Goal: Task Accomplishment & Management: Manage account settings

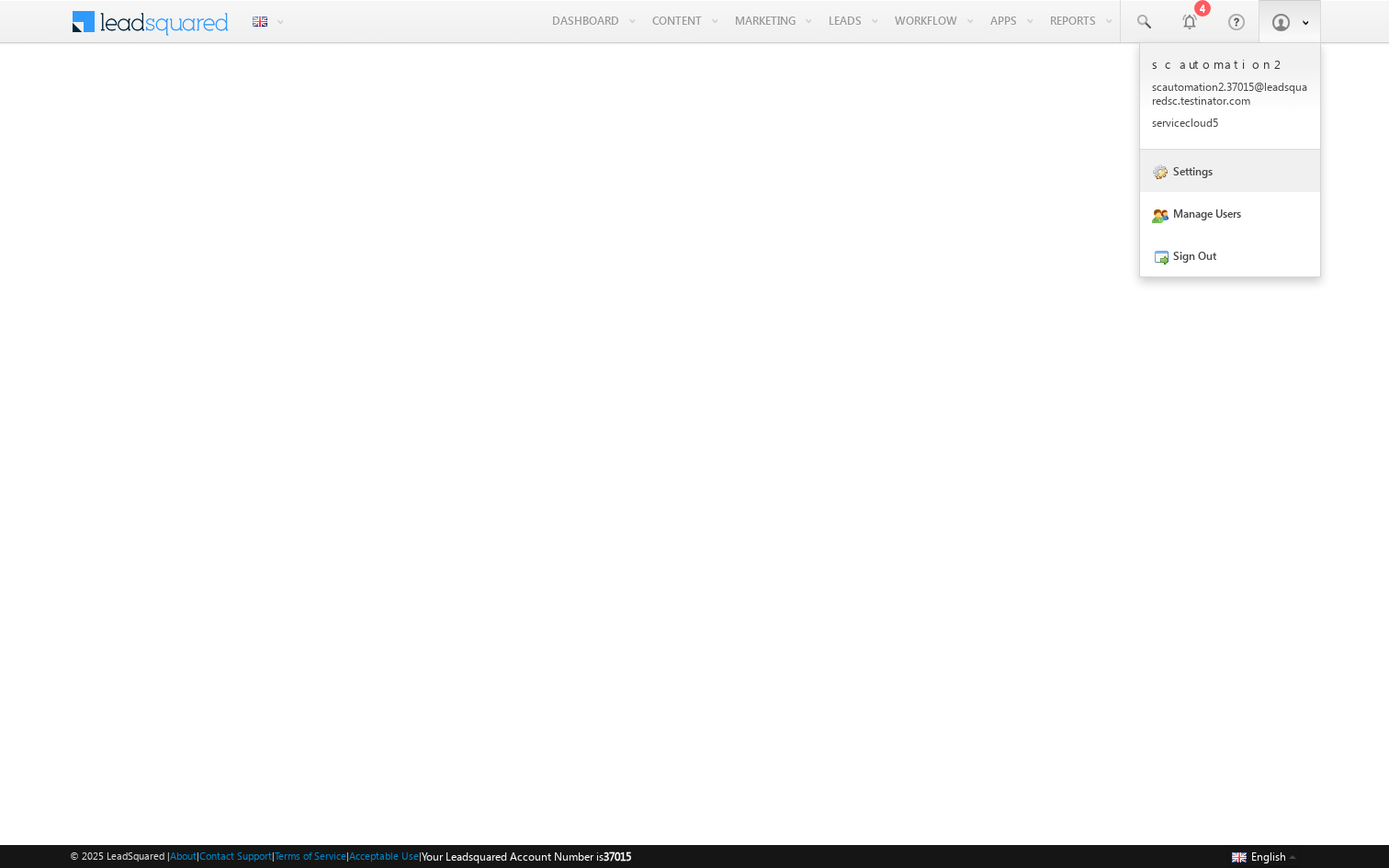
click at [1191, 173] on link "Settings" at bounding box center [1229, 171] width 180 height 42
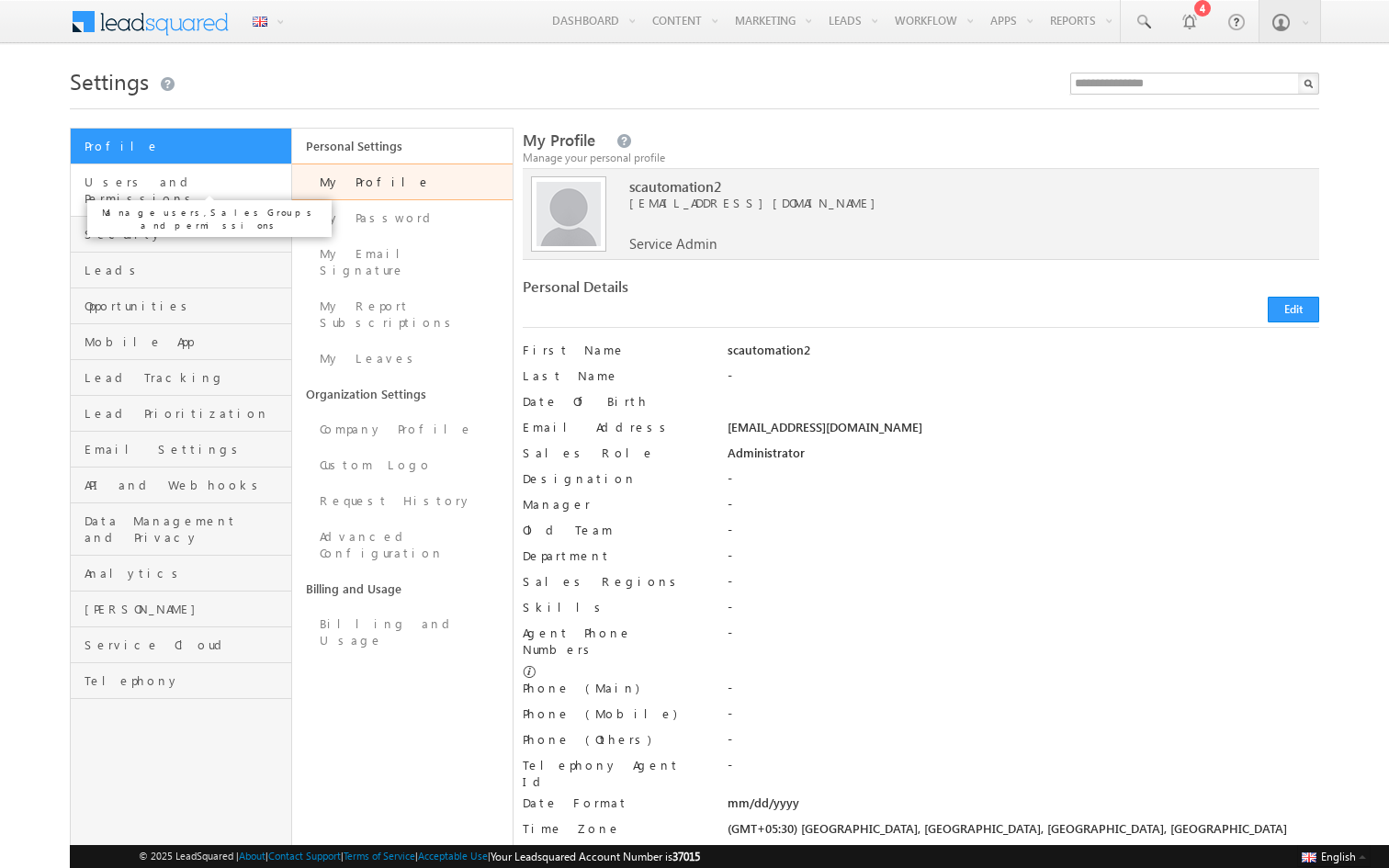
click at [241, 181] on span "Users and Permissions" at bounding box center [186, 190] width 202 height 33
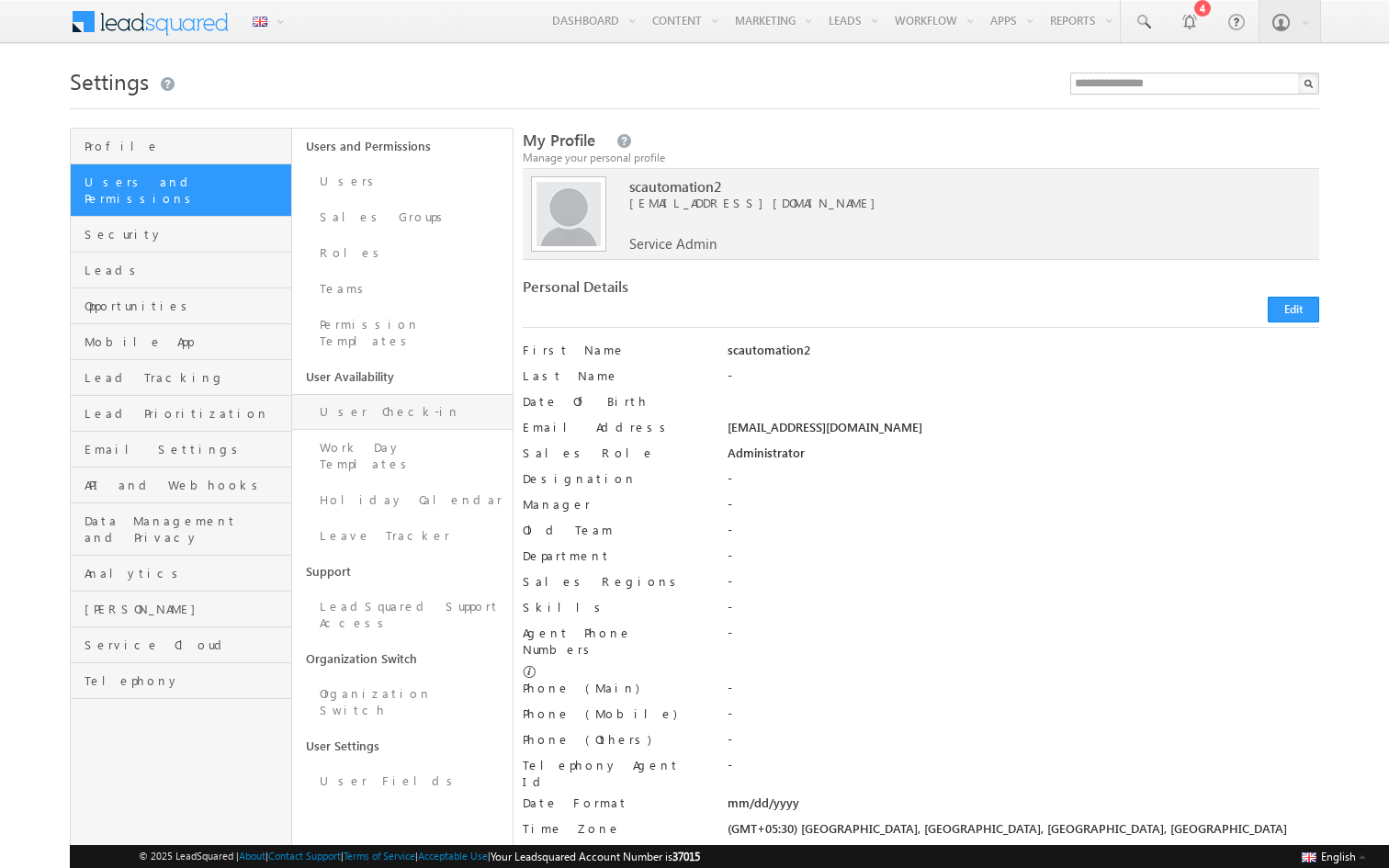
click at [374, 394] on link "User Check-in" at bounding box center [402, 411] width 221 height 36
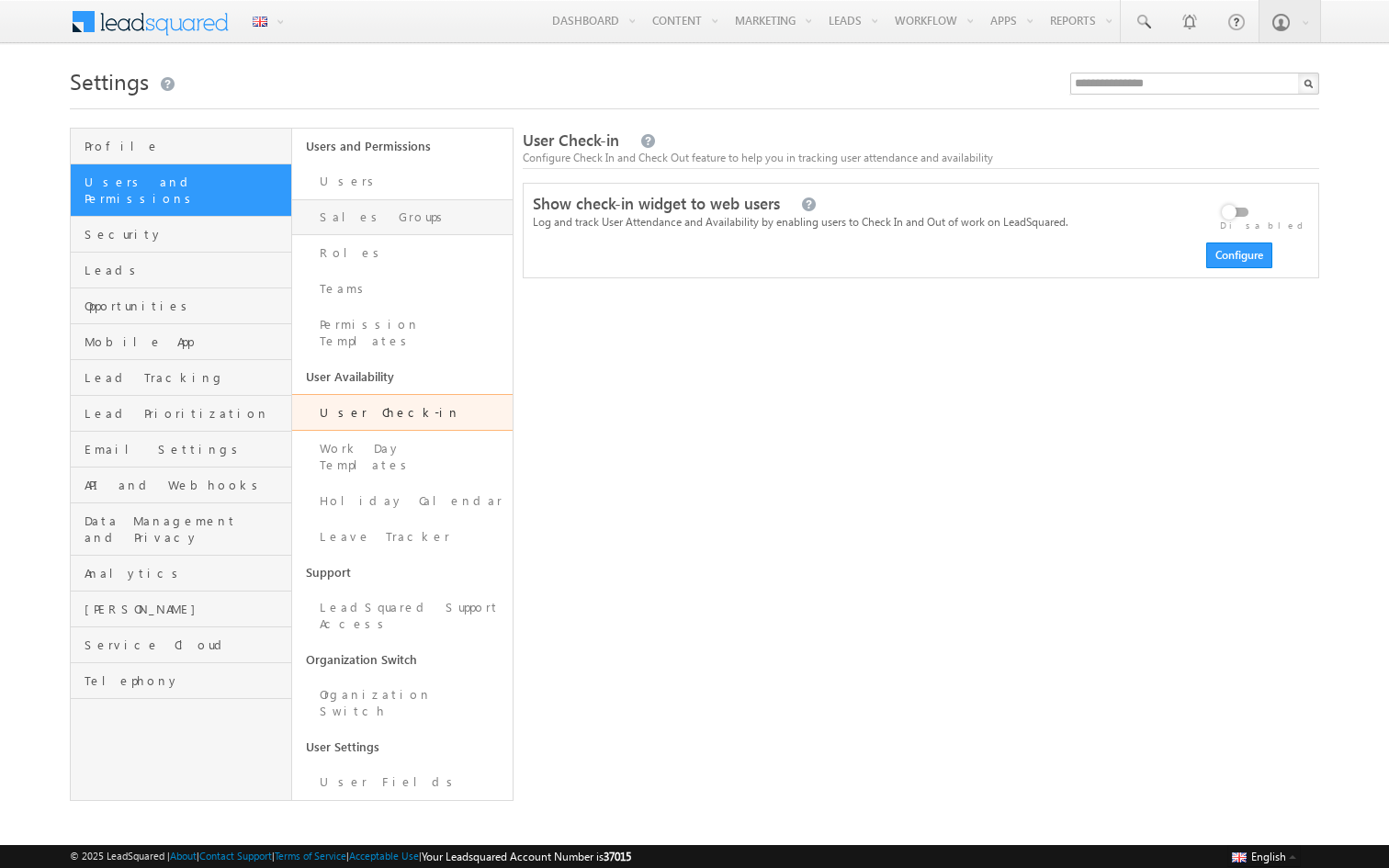
click at [354, 217] on link "Sales Groups" at bounding box center [402, 217] width 221 height 36
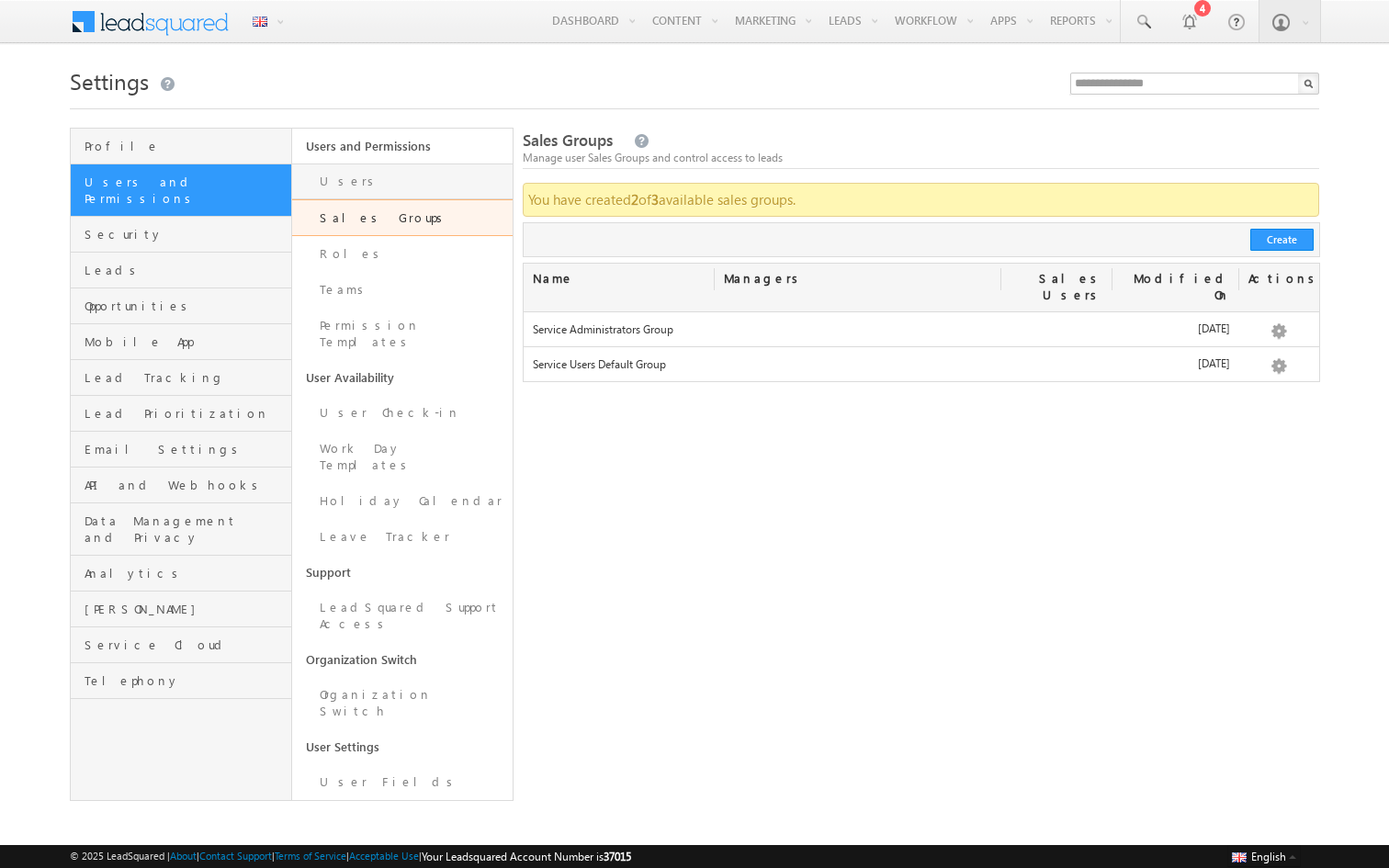
click at [353, 182] on link "Users" at bounding box center [402, 181] width 221 height 36
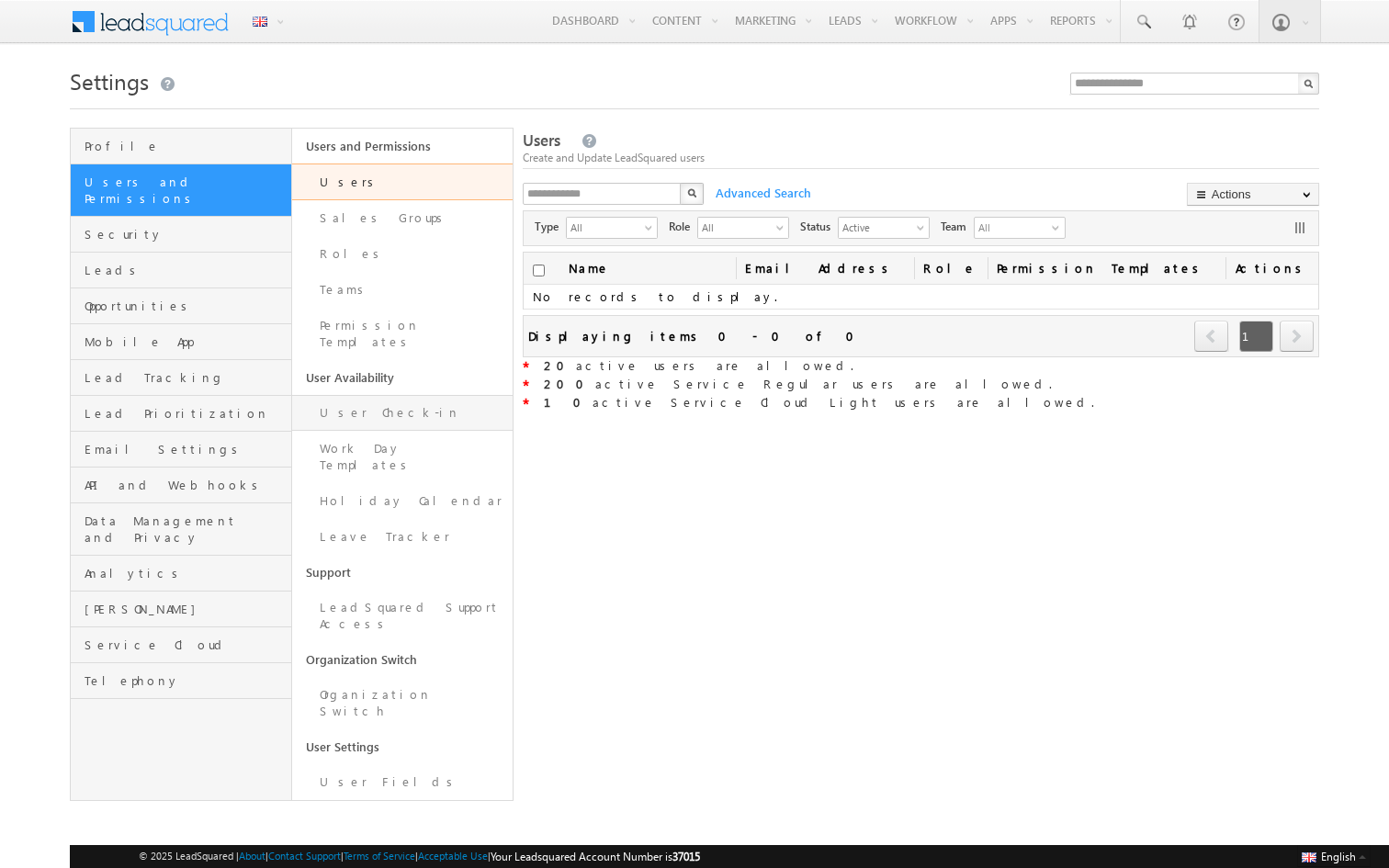
click at [370, 398] on link "User Check-in" at bounding box center [402, 412] width 221 height 36
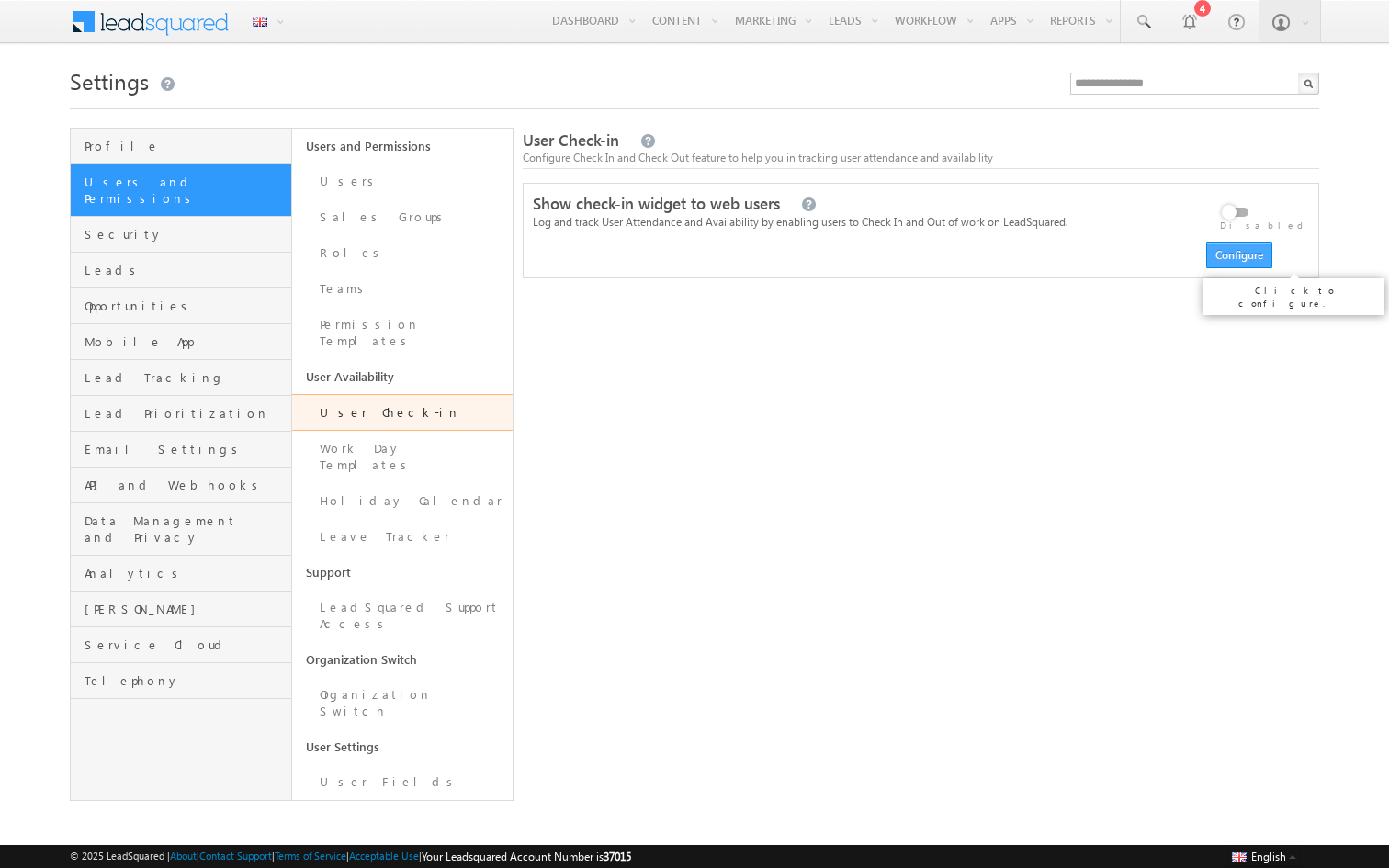
click at [1246, 252] on button "Configure" at bounding box center [1239, 255] width 66 height 26
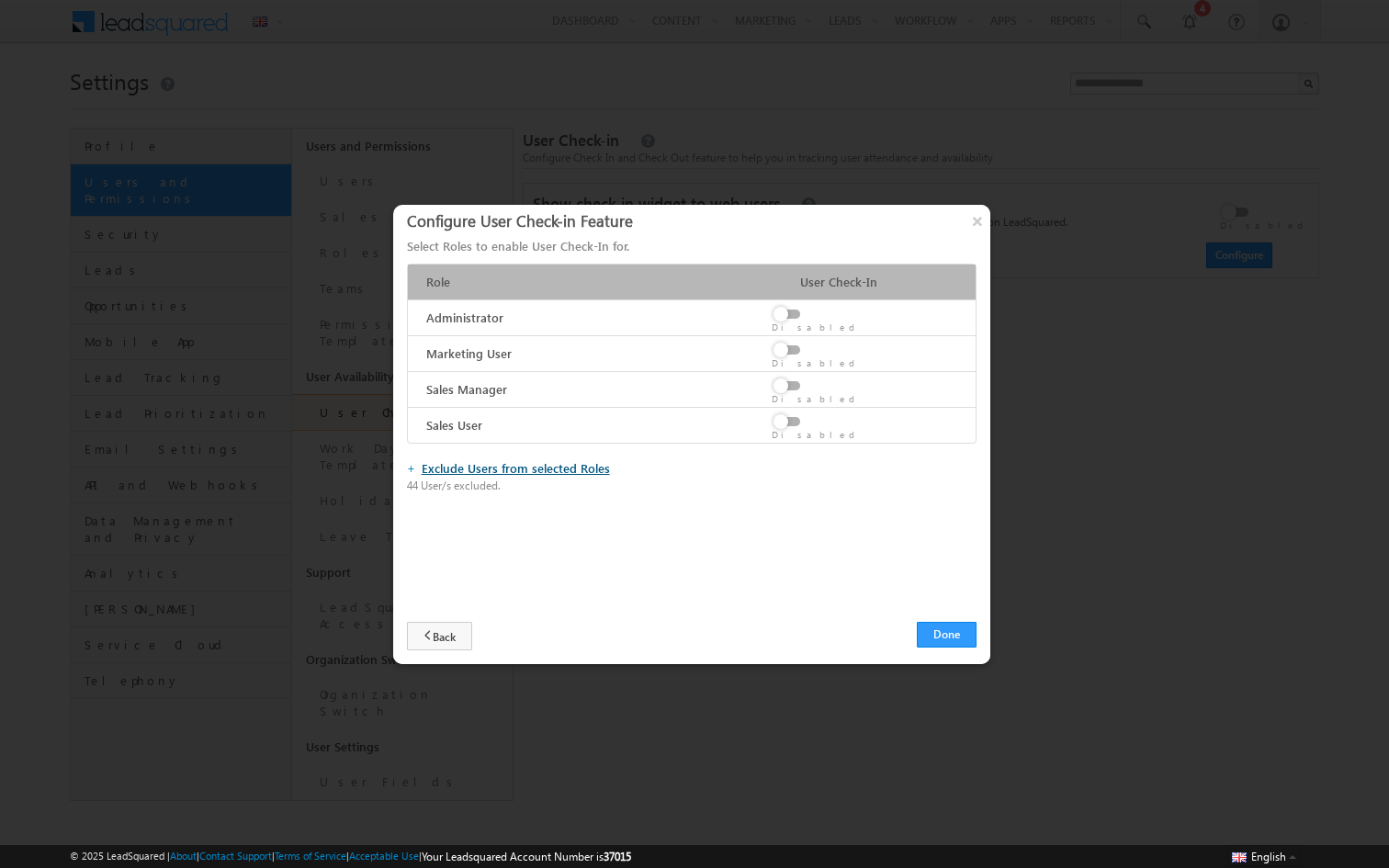
click at [474, 462] on link "Exclude Users from selected Roles" at bounding box center [516, 468] width 189 height 15
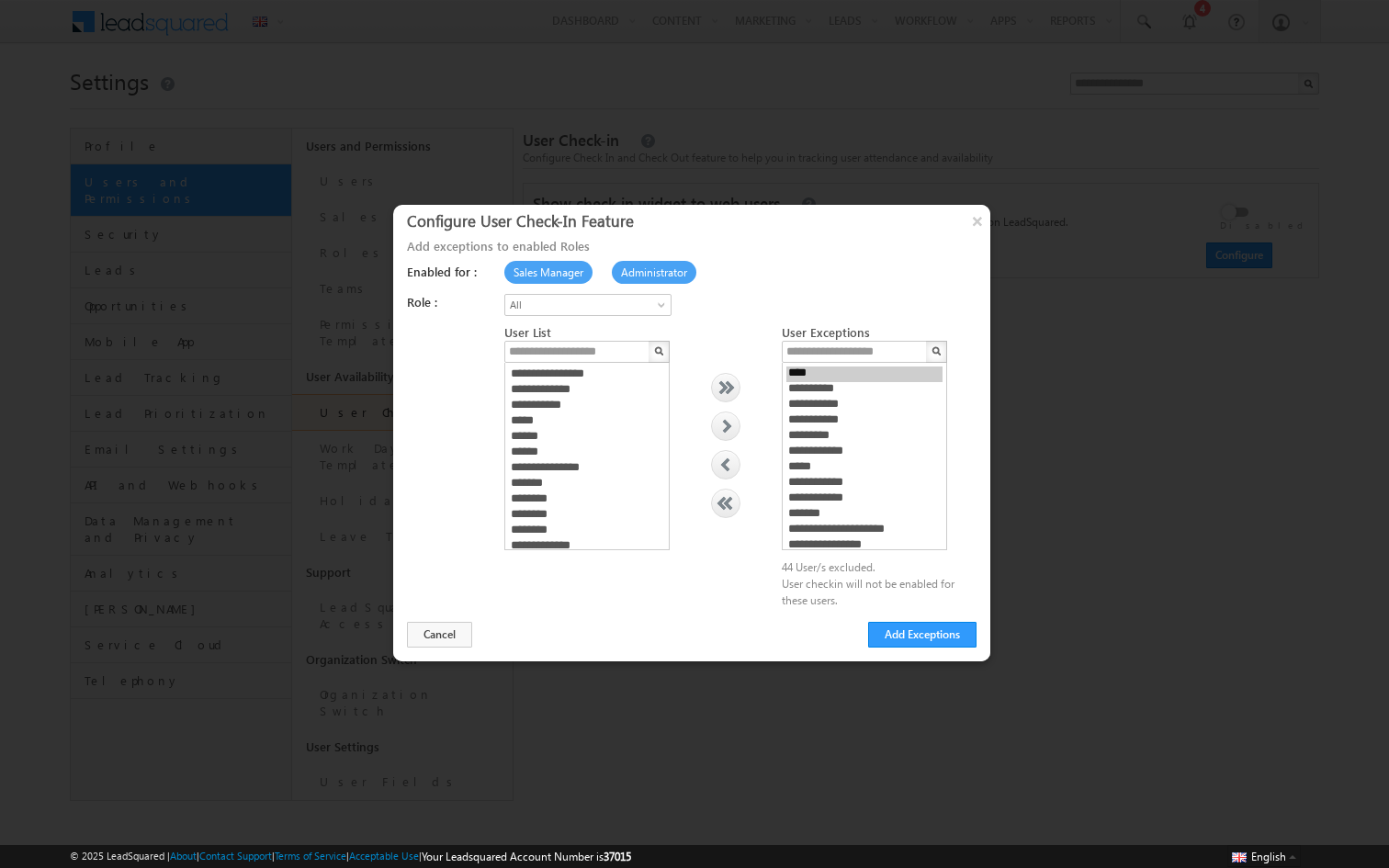
scroll to position [59, 0]
select select "**********"
click at [539, 437] on option "******" at bounding box center [587, 440] width 156 height 15
click at [720, 428] on div at bounding box center [725, 425] width 28 height 28
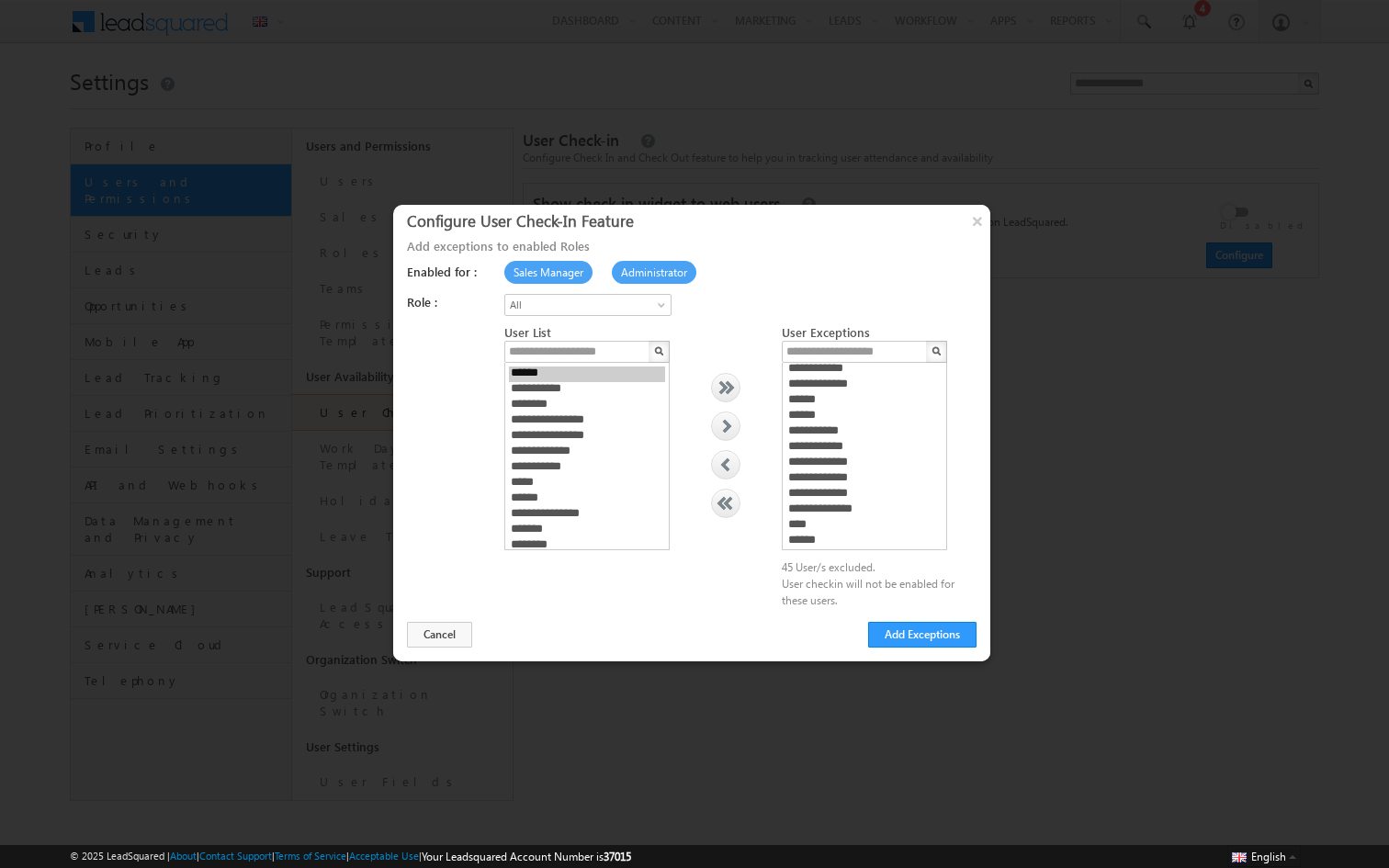
scroll to position [180, 0]
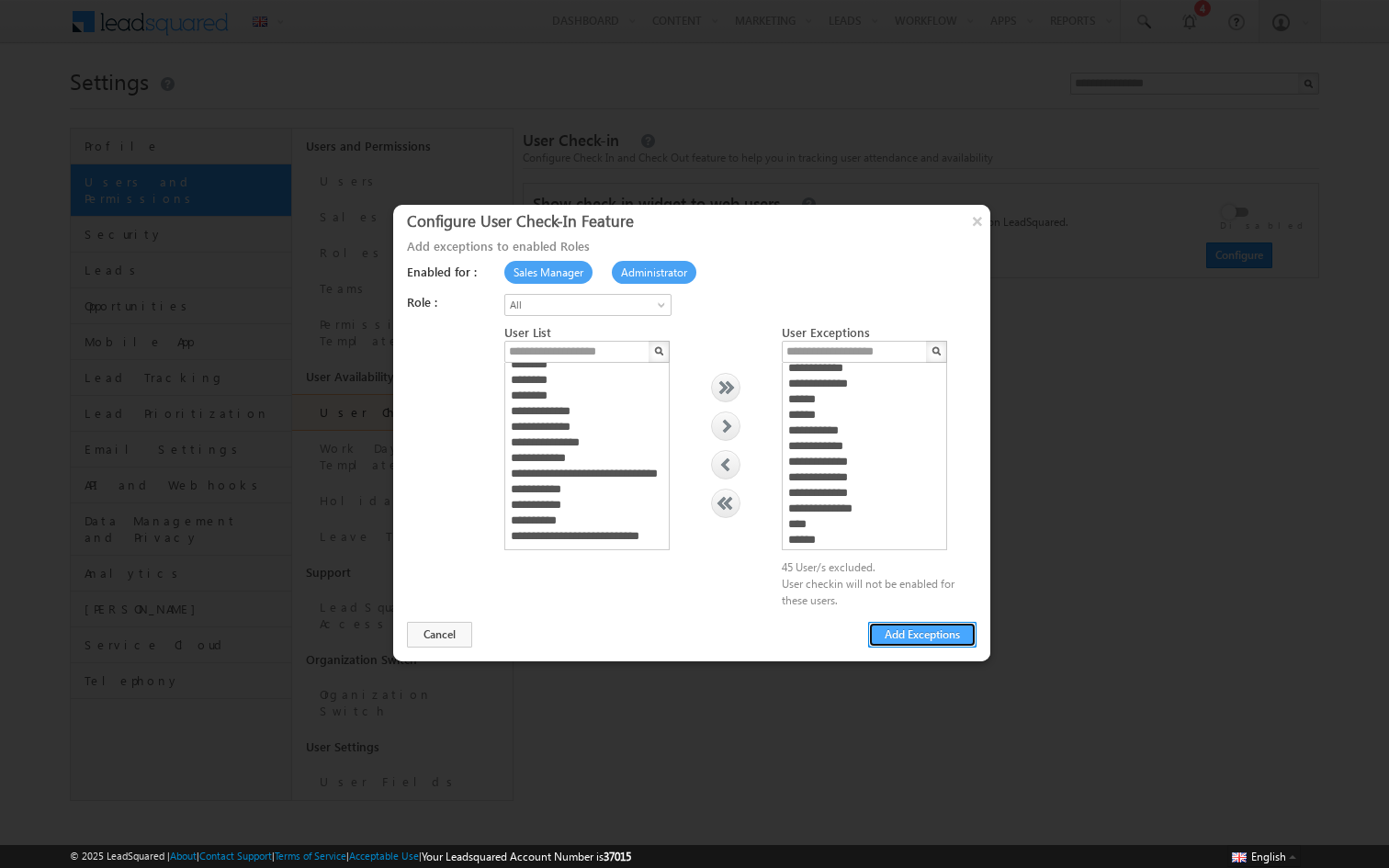
click at [918, 644] on button "Add Exceptions" at bounding box center [922, 634] width 109 height 26
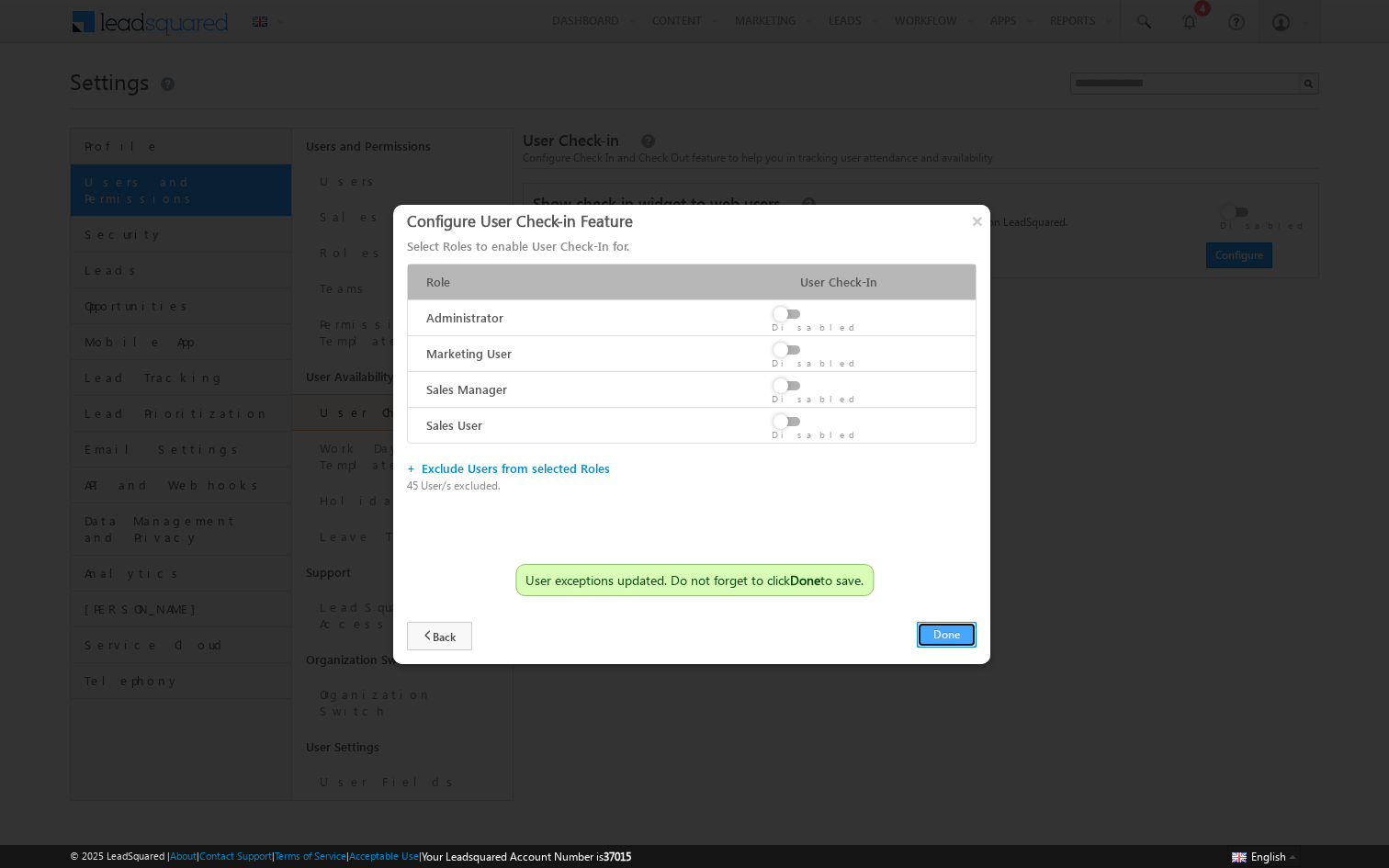
click at [959, 643] on button "Done" at bounding box center [946, 634] width 60 height 26
